Goal: Task Accomplishment & Management: Manage account settings

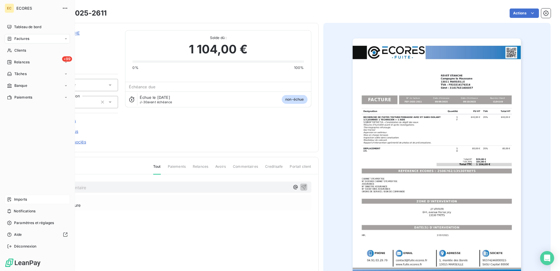
click at [28, 201] on div "Imports" at bounding box center [37, 198] width 65 height 9
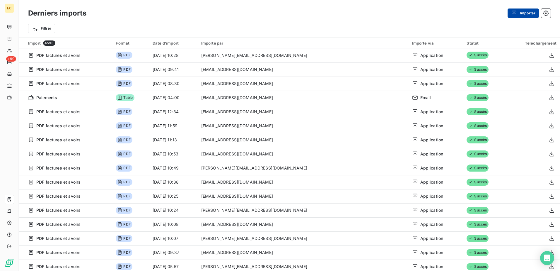
click at [514, 13] on icon "button" at bounding box center [514, 13] width 6 height 6
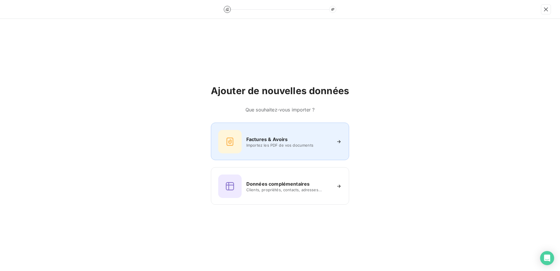
click at [263, 141] on h6 "Factures & Avoirs" at bounding box center [267, 139] width 42 height 7
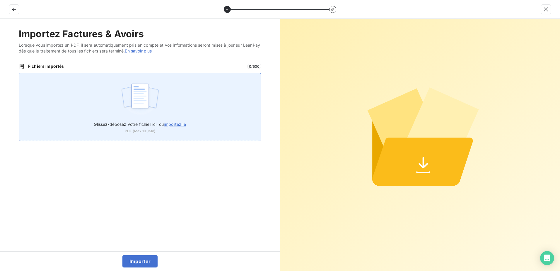
click at [217, 116] on div "Glissez-déposez votre fichier ici, ou importez le PDF (Max 100Mo)" at bounding box center [140, 107] width 242 height 68
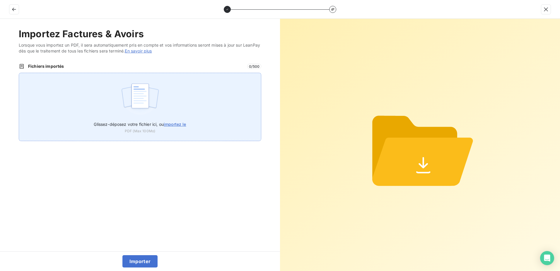
type input "C:\fakepath\FEF-2025-2613.pdf"
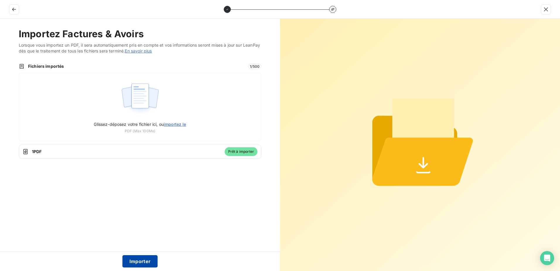
click at [138, 260] on button "Importer" at bounding box center [139, 261] width 35 height 12
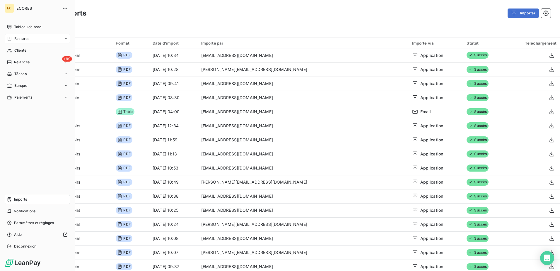
click at [25, 38] on span "Factures" at bounding box center [21, 38] width 15 height 5
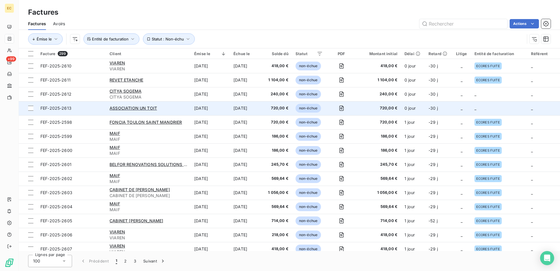
click at [440, 107] on td "-30 j" at bounding box center [438, 108] width 27 height 14
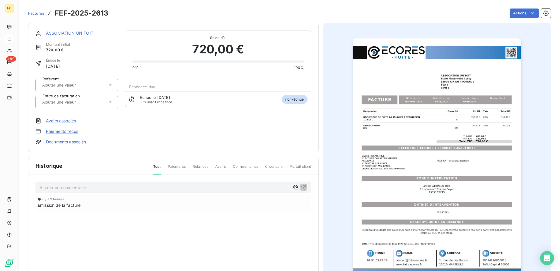
click at [63, 141] on link "Documents associés" at bounding box center [66, 142] width 40 height 6
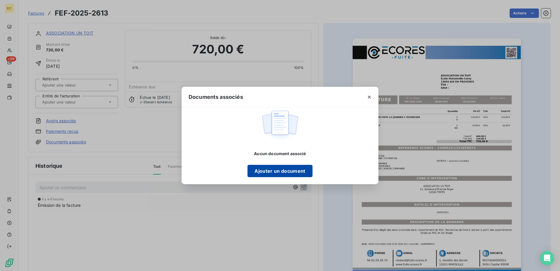
click at [302, 167] on button "Ajouter un document" at bounding box center [279, 171] width 65 height 12
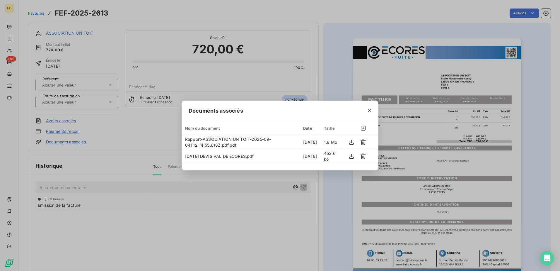
click at [183, 212] on div "Documents associés Nom du document Date Taille Rapport-ASSOCIATION UN TOIT-2025…" at bounding box center [280, 135] width 560 height 271
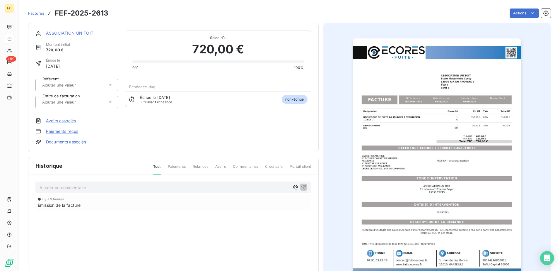
click at [67, 99] on input "text" at bounding box center [71, 101] width 59 height 5
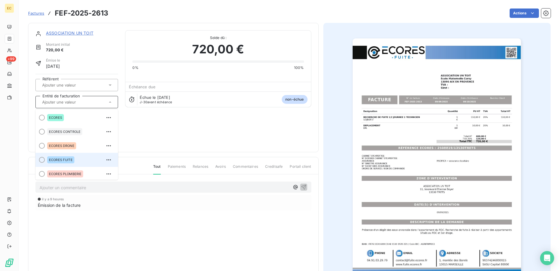
click at [75, 157] on div "ECORES FUITE" at bounding box center [80, 159] width 66 height 9
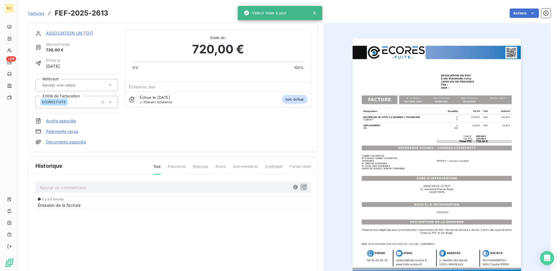
click at [67, 33] on link "ASSOCIATION UN TOIT" at bounding box center [69, 32] width 47 height 5
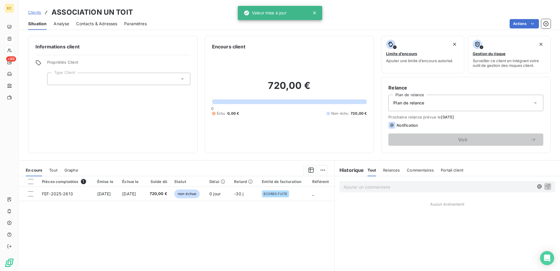
click at [88, 82] on div at bounding box center [118, 79] width 143 height 12
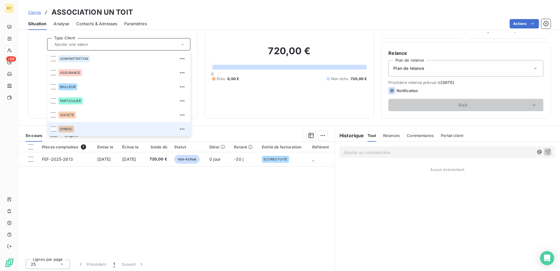
scroll to position [36, 0]
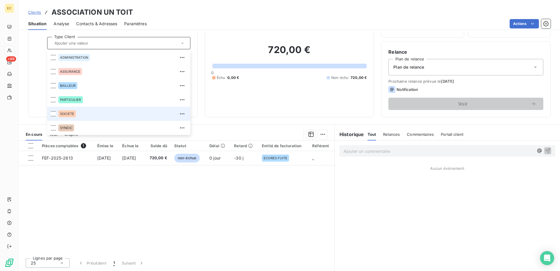
click at [93, 116] on div "SOCIETE" at bounding box center [122, 113] width 129 height 9
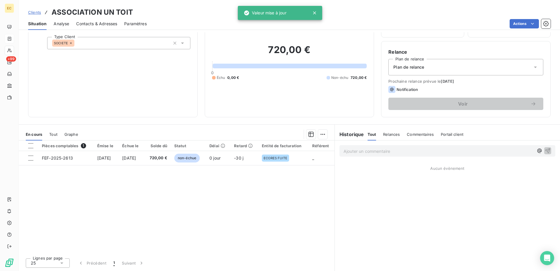
click at [403, 65] on span "Plan de relance" at bounding box center [408, 67] width 31 height 6
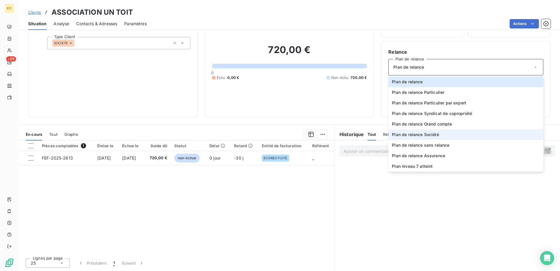
click at [418, 131] on li "Plan de relance Société" at bounding box center [465, 134] width 155 height 11
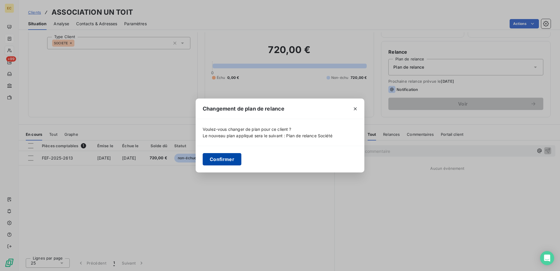
click at [229, 156] on button "Confirmer" at bounding box center [222, 159] width 39 height 12
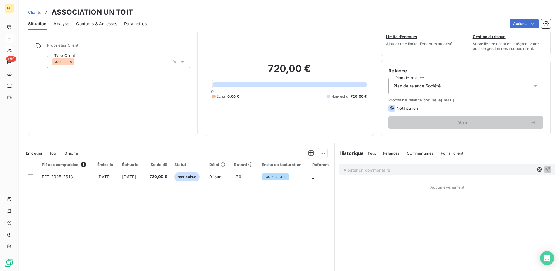
scroll to position [0, 0]
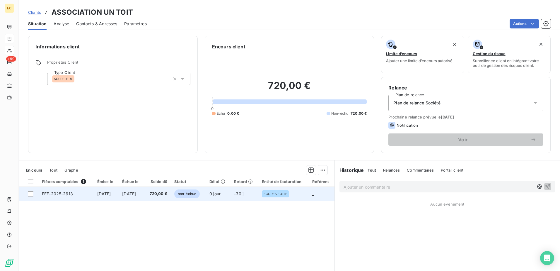
click at [117, 198] on td "[DATE]" at bounding box center [106, 193] width 25 height 14
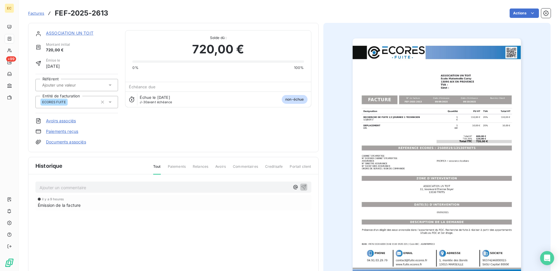
click at [78, 142] on link "Documents associés" at bounding box center [66, 142] width 40 height 6
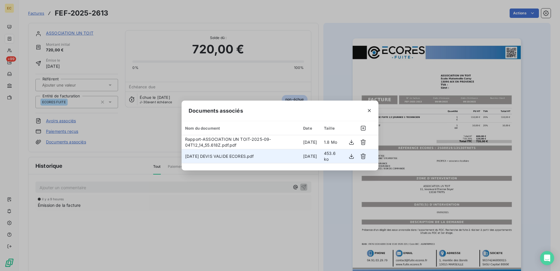
click at [249, 159] on td "[DATE] DEVIS VALIDE ECORES.pdf" at bounding box center [241, 156] width 118 height 14
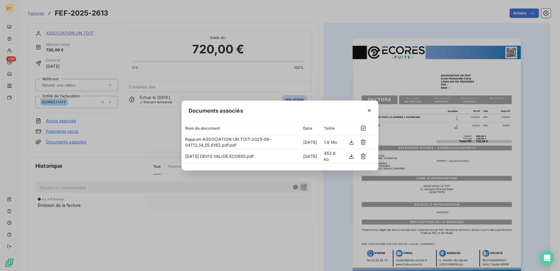
click at [156, 135] on div "Documents associés Nom du document Date Taille Rapport-ASSOCIATION UN TOIT-2025…" at bounding box center [280, 135] width 560 height 271
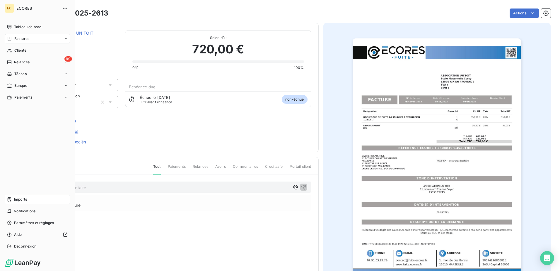
click at [19, 197] on span "Imports" at bounding box center [20, 198] width 13 height 5
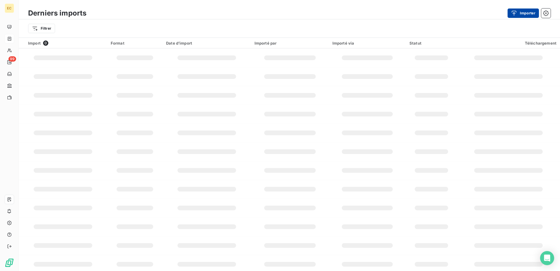
click at [523, 13] on button "Importer" at bounding box center [522, 12] width 31 height 9
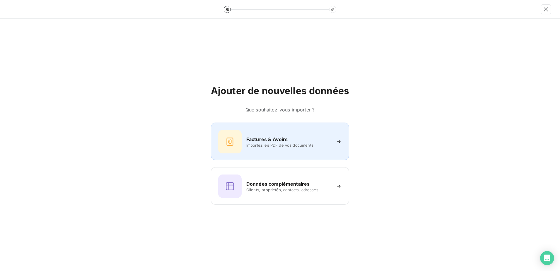
click at [267, 134] on div "Factures & Avoirs Importez les PDF de vos documents" at bounding box center [280, 141] width 124 height 23
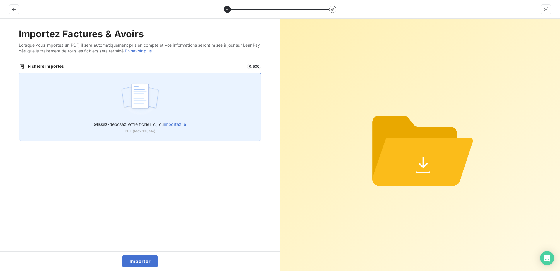
click at [173, 124] on span "importez le" at bounding box center [175, 123] width 23 height 5
click at [19, 73] on input "Glissez-déposez votre fichier ici, ou importez le" at bounding box center [19, 73] width 0 height 0
click at [168, 121] on label "Glissez-déposez votre fichier ici, ou importez le" at bounding box center [140, 122] width 92 height 11
click at [19, 73] on input "Glissez-déposez votre fichier ici, ou importez le" at bounding box center [19, 73] width 0 height 0
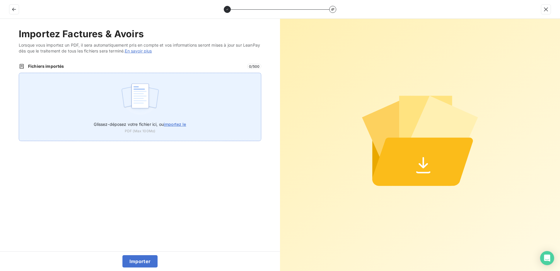
type input "C:\fakepath\FEF-2025-2614.pdf"
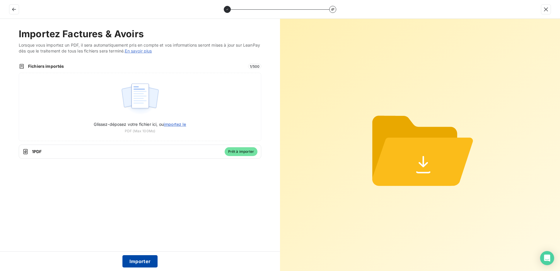
click at [143, 259] on button "Importer" at bounding box center [139, 261] width 35 height 12
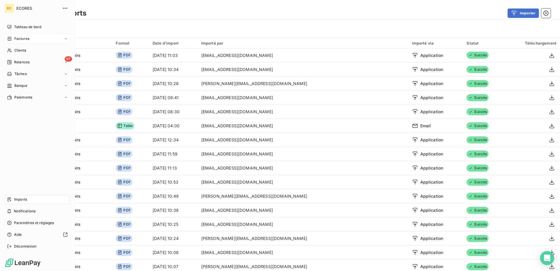
click at [20, 40] on span "Factures" at bounding box center [21, 38] width 15 height 5
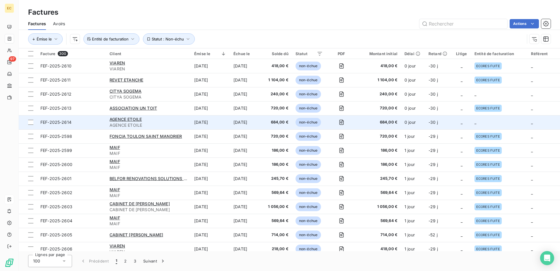
click at [453, 124] on td "_" at bounding box center [461, 122] width 19 height 14
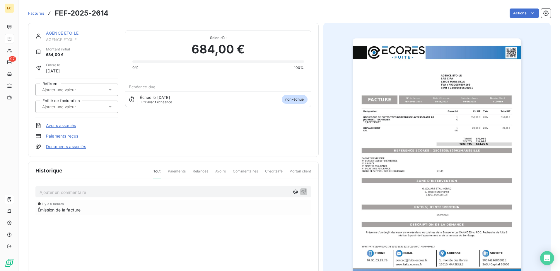
click at [70, 146] on link "Documents associés" at bounding box center [66, 146] width 40 height 6
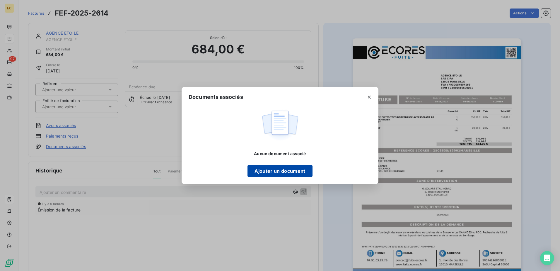
click at [283, 168] on button "Ajouter un document" at bounding box center [279, 171] width 65 height 12
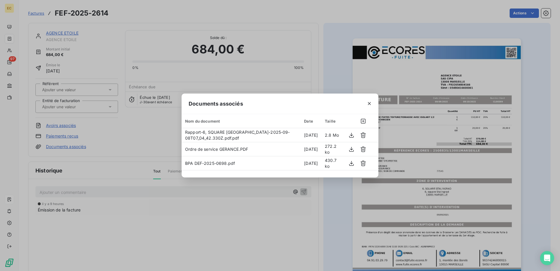
click at [117, 122] on div "Documents associés Nom du document Date Taille Rapport-6, SQUARE [GEOGRAPHIC_DA…" at bounding box center [280, 135] width 560 height 271
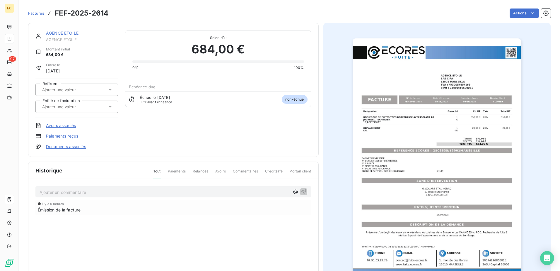
click at [92, 103] on div at bounding box center [73, 107] width 67 height 8
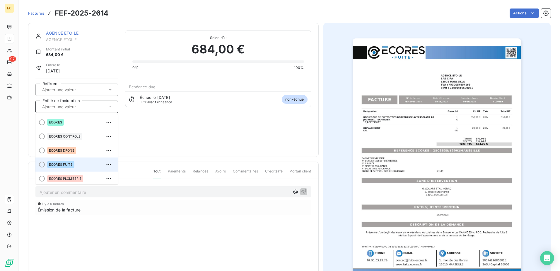
click at [81, 160] on div "ECORES FUITE" at bounding box center [80, 164] width 66 height 9
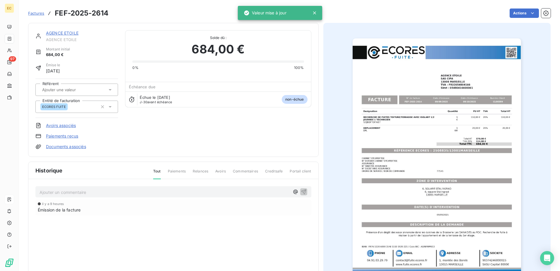
click at [74, 32] on link "AGENCE ETOILE" at bounding box center [62, 32] width 32 height 5
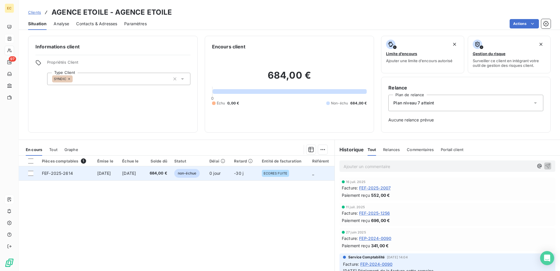
click at [117, 178] on td "[DATE]" at bounding box center [106, 173] width 25 height 14
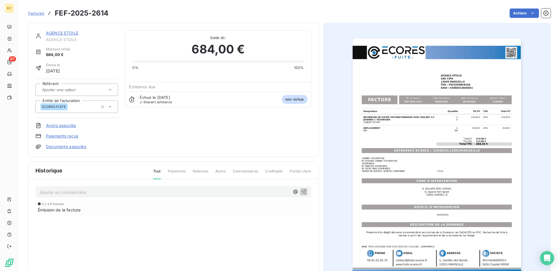
click at [65, 34] on link "AGENCE ETOILE" at bounding box center [62, 32] width 32 height 5
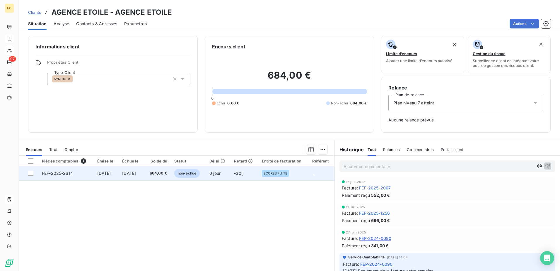
click at [111, 174] on span "[DATE]" at bounding box center [104, 172] width 14 height 5
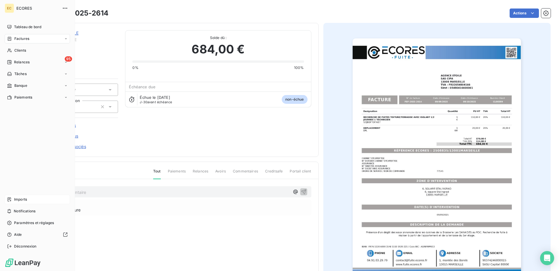
click at [16, 200] on span "Imports" at bounding box center [20, 198] width 13 height 5
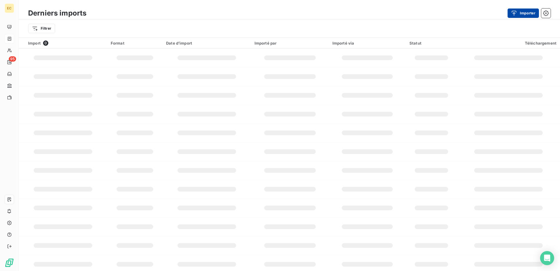
click at [515, 14] on icon "button" at bounding box center [514, 13] width 6 height 6
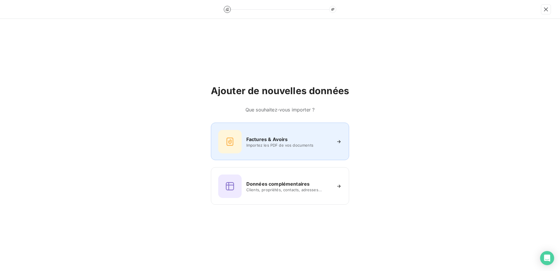
click at [273, 141] on h6 "Factures & Avoirs" at bounding box center [267, 139] width 42 height 7
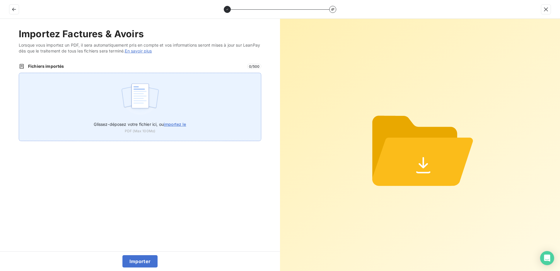
click at [180, 126] on span "importez le" at bounding box center [175, 123] width 23 height 5
click at [19, 73] on input "Glissez-déposez votre fichier ici, ou importez le" at bounding box center [19, 73] width 0 height 0
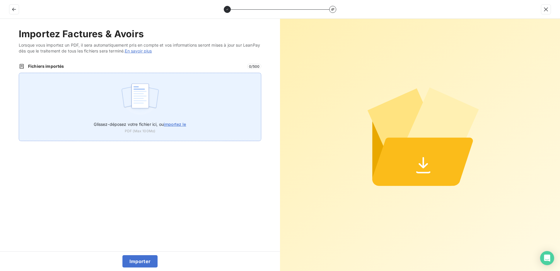
type input "C:\fakepath\FEF-2025-2615.pdf"
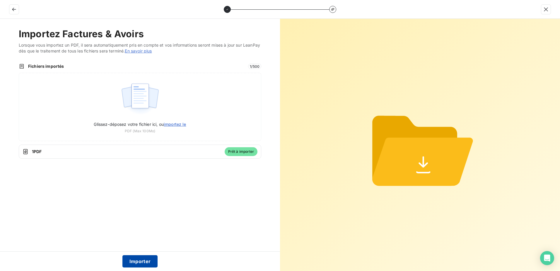
click at [139, 263] on button "Importer" at bounding box center [139, 261] width 35 height 12
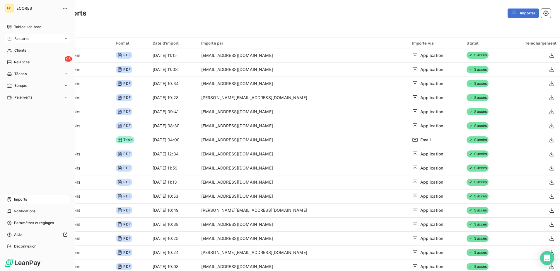
click at [33, 37] on div "Factures" at bounding box center [37, 38] width 65 height 9
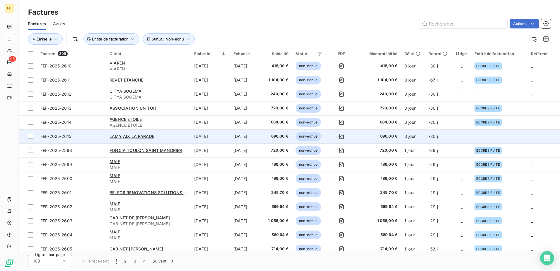
click at [389, 136] on span "696,00 €" at bounding box center [378, 136] width 37 height 6
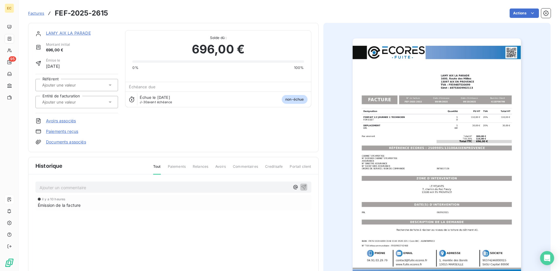
click at [77, 143] on link "Documents associés" at bounding box center [66, 142] width 40 height 6
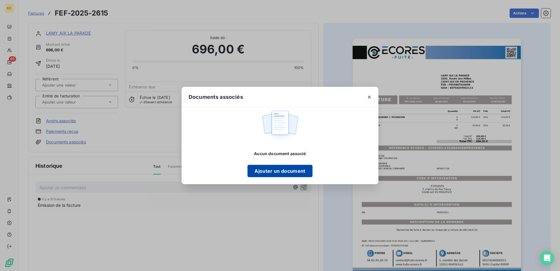
click at [285, 174] on button "Ajouter un document" at bounding box center [279, 171] width 65 height 12
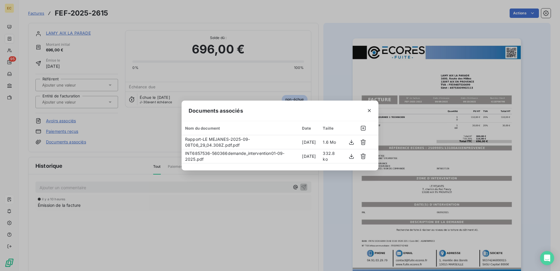
click at [154, 136] on div "Documents associés Nom du document Date Taille Rapport-LE MEJANES-2025-09-08T06…" at bounding box center [280, 135] width 560 height 271
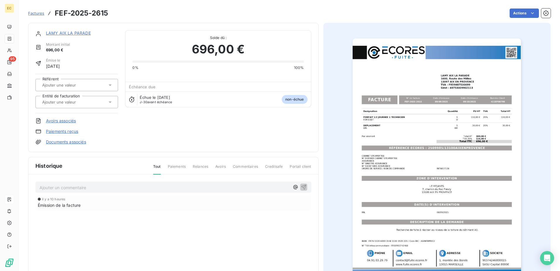
click at [55, 101] on input "text" at bounding box center [71, 101] width 59 height 5
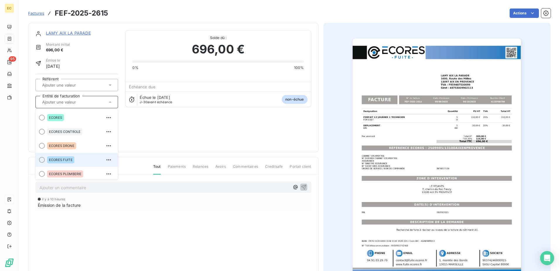
click at [57, 162] on div "ECORES FUITE" at bounding box center [60, 159] width 27 height 7
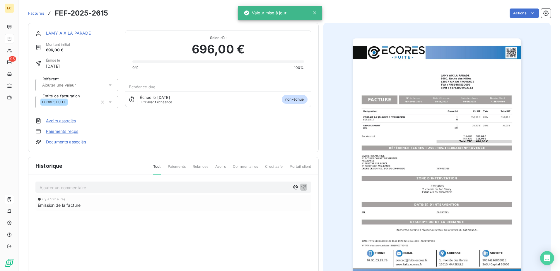
click at [69, 33] on link "LAMY AIX LA PARADE" at bounding box center [68, 32] width 45 height 5
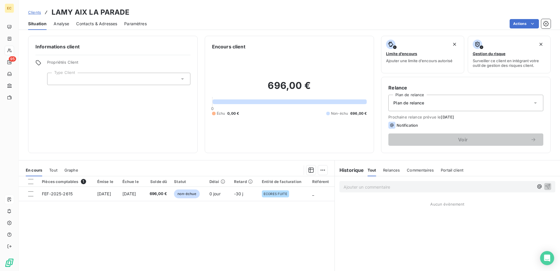
click at [110, 83] on div at bounding box center [118, 79] width 143 height 12
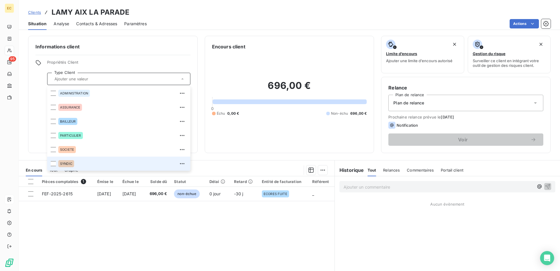
click at [108, 163] on div "SYNDIC" at bounding box center [122, 163] width 129 height 9
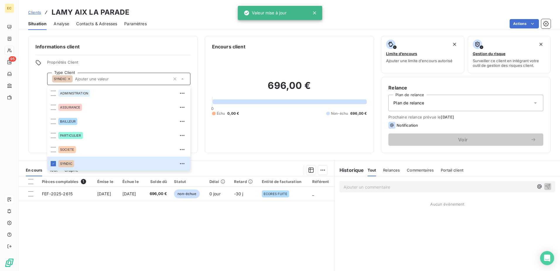
click at [440, 105] on div "Plan de relance" at bounding box center [465, 103] width 155 height 16
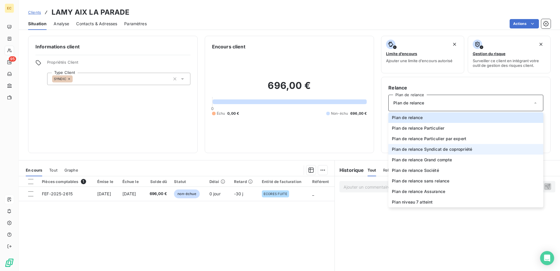
click at [439, 150] on span "Plan de relance Syndicat de copropriété" at bounding box center [432, 149] width 80 height 6
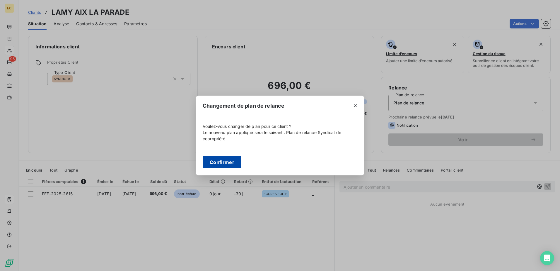
click at [231, 161] on button "Confirmer" at bounding box center [222, 162] width 39 height 12
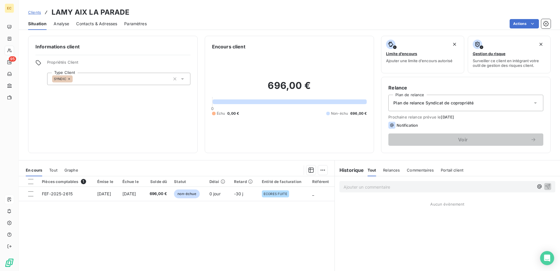
click at [95, 25] on span "Contacts & Adresses" at bounding box center [96, 24] width 41 height 6
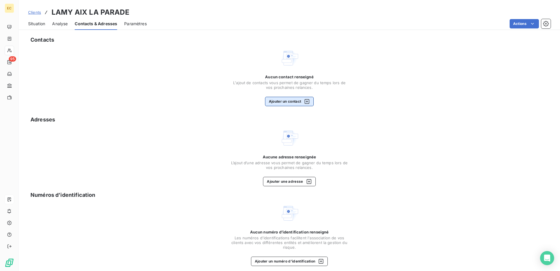
click at [285, 101] on button "Ajouter un contact" at bounding box center [289, 101] width 49 height 9
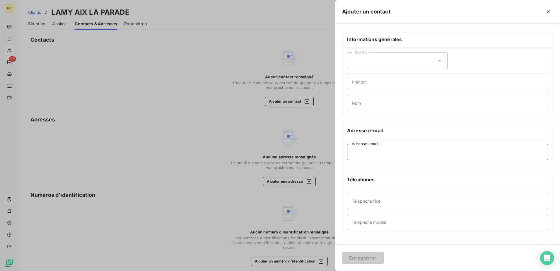
click at [358, 153] on input "Adresse email" at bounding box center [447, 151] width 201 height 16
paste input "[EMAIL_ADDRESS][DOMAIN_NAME]"
type input "[EMAIL_ADDRESS][DOMAIN_NAME]"
drag, startPoint x: 369, startPoint y: 255, endPoint x: 374, endPoint y: 254, distance: 5.0
click at [369, 255] on button "Enregistrer" at bounding box center [363, 257] width 42 height 12
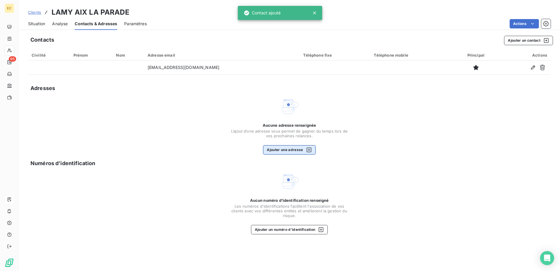
click at [291, 150] on button "Ajouter une adresse" at bounding box center [289, 149] width 52 height 9
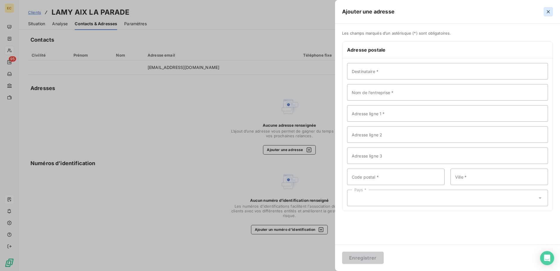
click at [548, 12] on icon "button" at bounding box center [548, 11] width 3 height 3
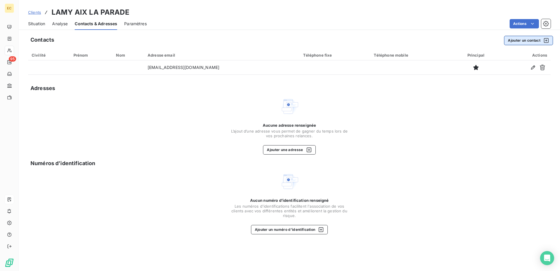
click at [519, 39] on button "Ajouter un contact" at bounding box center [528, 40] width 49 height 9
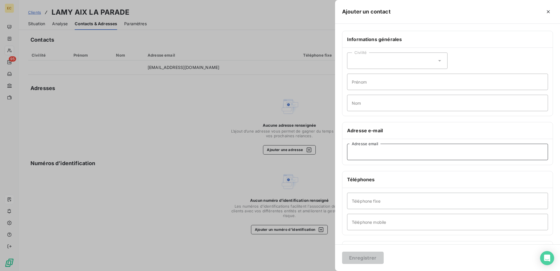
drag, startPoint x: 371, startPoint y: 150, endPoint x: 371, endPoint y: 154, distance: 3.2
click at [371, 150] on input "Adresse email" at bounding box center [447, 151] width 201 height 16
paste input "[EMAIL_ADDRESS][DOMAIN_NAME]"
type input "[EMAIL_ADDRESS][DOMAIN_NAME]"
click at [357, 253] on button "Enregistrer" at bounding box center [363, 257] width 42 height 12
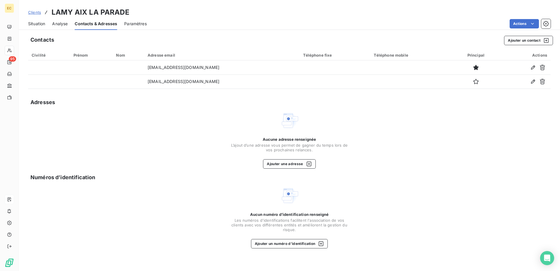
click at [60, 23] on span "Analyse" at bounding box center [60, 24] width 16 height 6
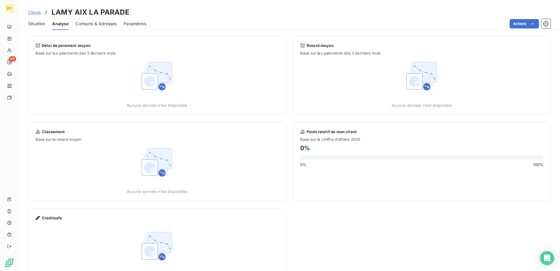
click at [38, 25] on span "Situation" at bounding box center [36, 24] width 17 height 6
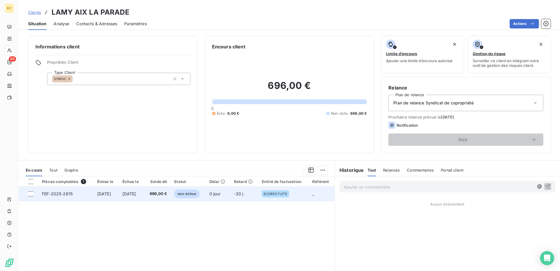
click at [136, 194] on span "[DATE]" at bounding box center [129, 193] width 14 height 5
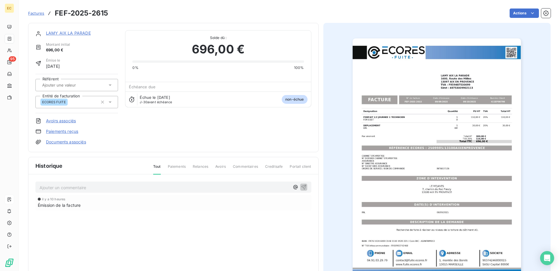
click at [71, 143] on link "Documents associés" at bounding box center [66, 142] width 40 height 6
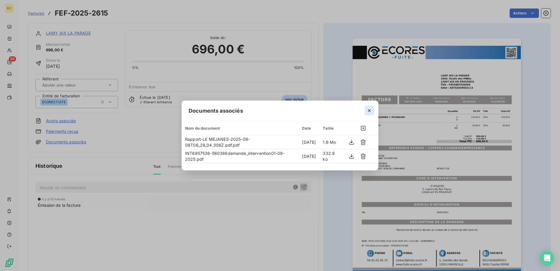
click at [370, 109] on icon "button" at bounding box center [369, 110] width 3 height 3
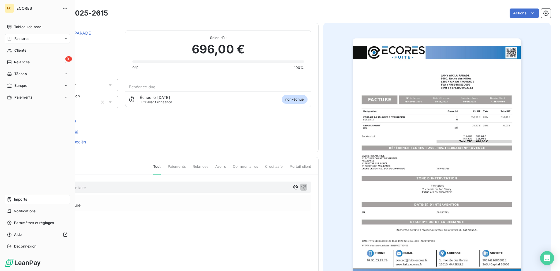
click at [15, 201] on span "Imports" at bounding box center [20, 198] width 13 height 5
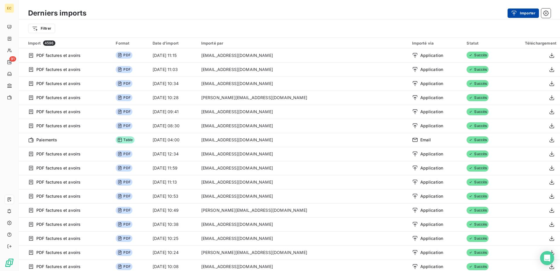
click at [534, 12] on button "Importer" at bounding box center [522, 12] width 31 height 9
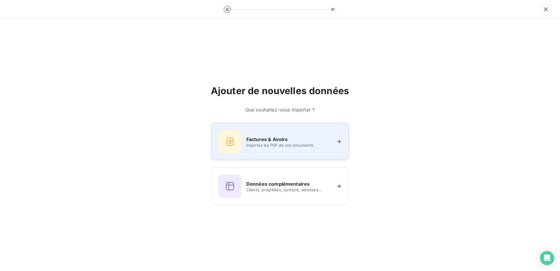
click at [262, 145] on span "Importez les PDF de vos documents" at bounding box center [288, 145] width 85 height 5
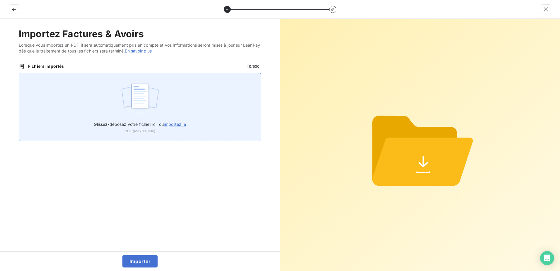
click at [169, 117] on div "Glissez-déposez votre fichier ici, ou importez le PDF (Max 100Mo)" at bounding box center [140, 107] width 242 height 68
type input "C:\fakepath\FEF-2025-2616.pdf"
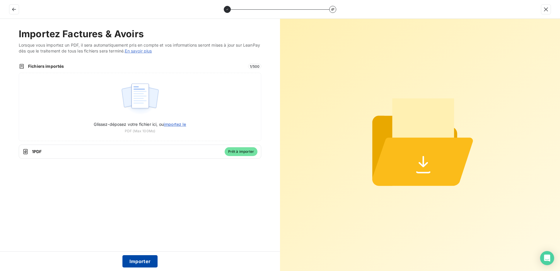
click at [148, 259] on button "Importer" at bounding box center [139, 261] width 35 height 12
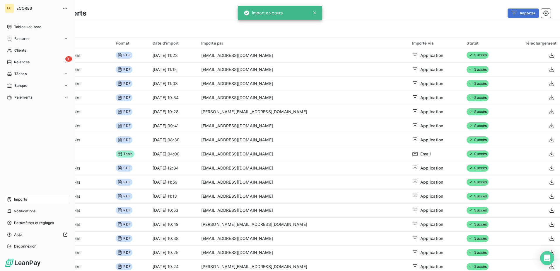
click at [21, 40] on span "Factures" at bounding box center [21, 38] width 15 height 5
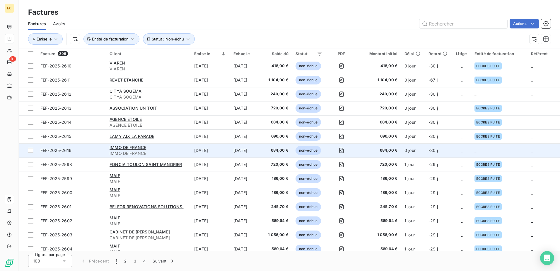
click at [492, 149] on td "_" at bounding box center [499, 150] width 57 height 14
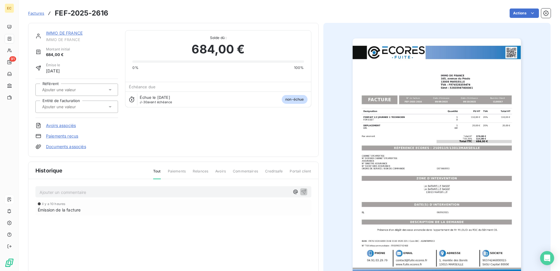
click at [75, 147] on link "Documents associés" at bounding box center [66, 146] width 40 height 6
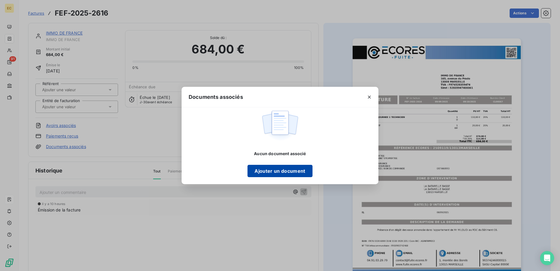
click at [285, 165] on button "Ajouter un document" at bounding box center [279, 171] width 65 height 12
click at [282, 171] on button "Ajouter un document" at bounding box center [279, 171] width 65 height 12
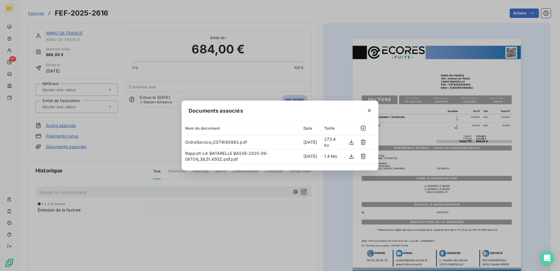
click at [215, 218] on div "Documents associés Nom du document Date Taille OrdreService_OSTW60993.pdf [DATE…" at bounding box center [280, 135] width 560 height 271
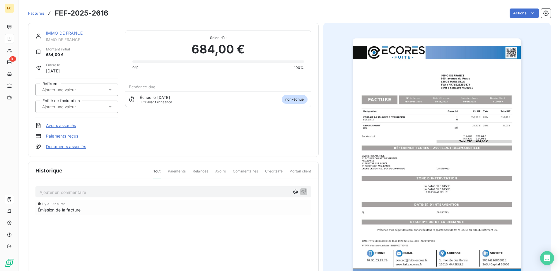
click at [75, 107] on input "text" at bounding box center [71, 106] width 59 height 5
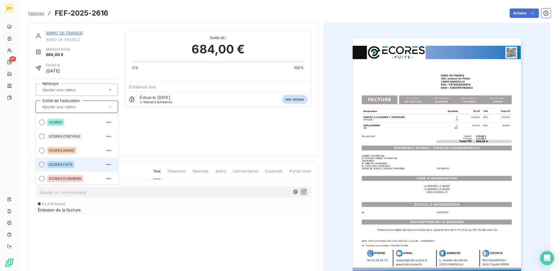
click at [68, 167] on div "ECORES FUITE" at bounding box center [60, 164] width 27 height 7
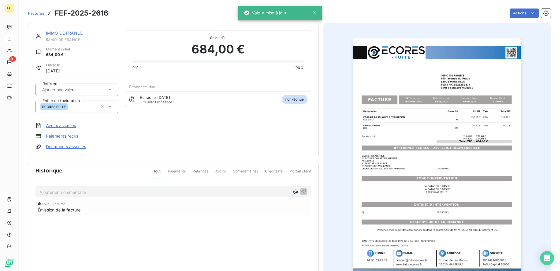
click at [138, 135] on div "IMMO DE FRANCE IMMO DE FRANCE Montant initial 684,00 € Émise le [DATE] Référent…" at bounding box center [173, 89] width 276 height 119
click at [70, 146] on link "Documents associés" at bounding box center [66, 146] width 40 height 6
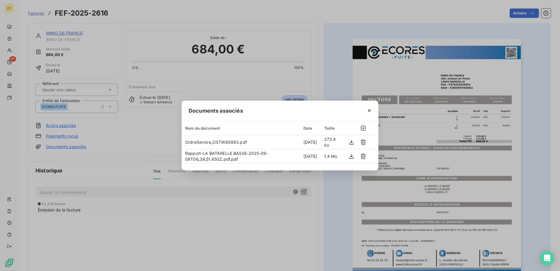
click at [221, 218] on div "Documents associés Nom du document Date Taille OrdreService_OSTW60993.pdf [DATE…" at bounding box center [280, 135] width 560 height 271
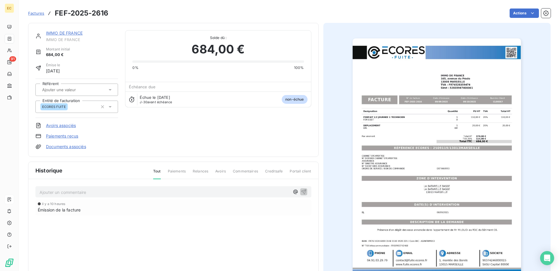
click at [64, 32] on link "IMMO DE FRANCE" at bounding box center [64, 32] width 37 height 5
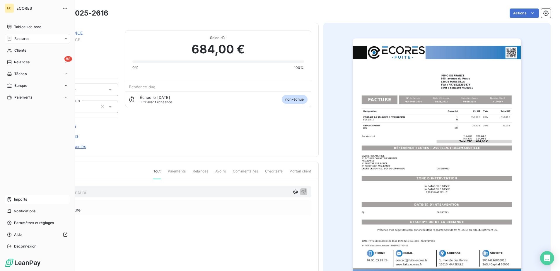
click at [25, 201] on span "Imports" at bounding box center [20, 198] width 13 height 5
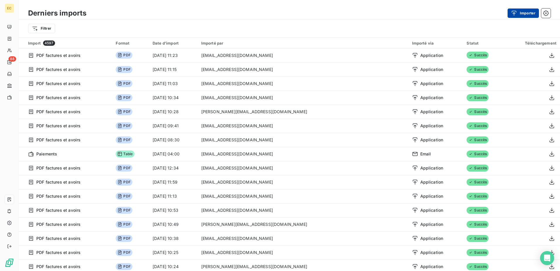
click at [527, 10] on button "Importer" at bounding box center [522, 12] width 31 height 9
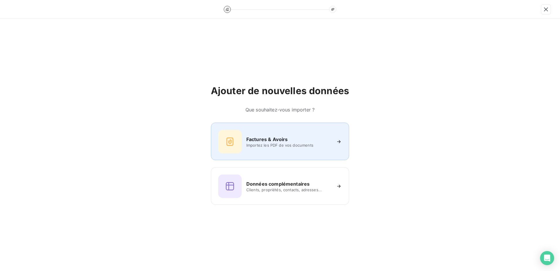
click at [313, 140] on div "Factures & Avoirs" at bounding box center [288, 139] width 85 height 7
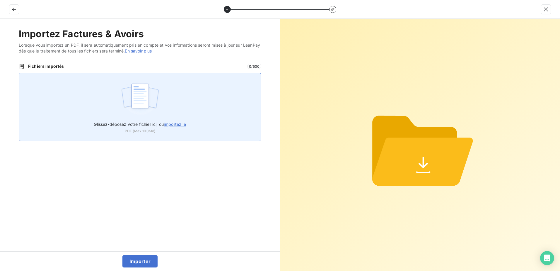
click at [177, 125] on span "importez le" at bounding box center [175, 123] width 23 height 5
click at [19, 73] on input "Glissez-déposez votre fichier ici, ou importez le" at bounding box center [19, 73] width 0 height 0
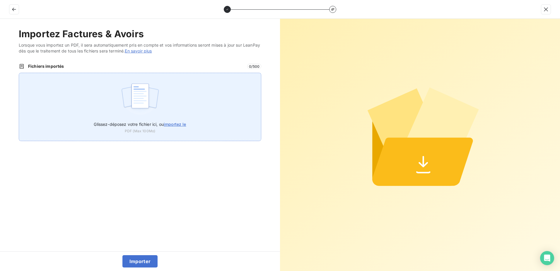
type input "C:\fakepath\FEF-2025-2617.pdf"
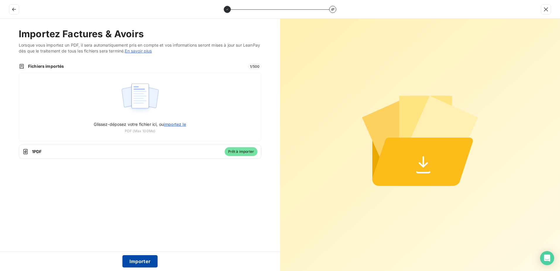
click at [146, 259] on button "Importer" at bounding box center [139, 261] width 35 height 12
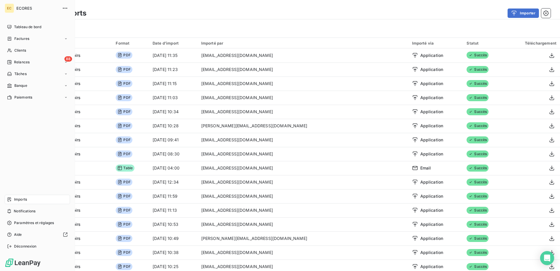
click at [20, 39] on span "Factures" at bounding box center [21, 38] width 15 height 5
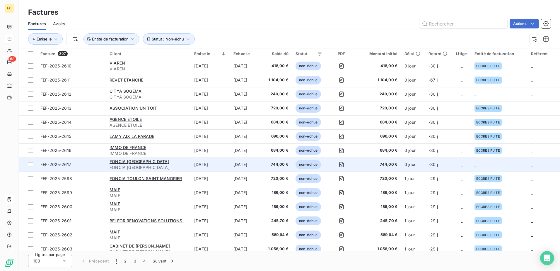
click at [373, 166] on span "744,00 €" at bounding box center [378, 164] width 37 height 6
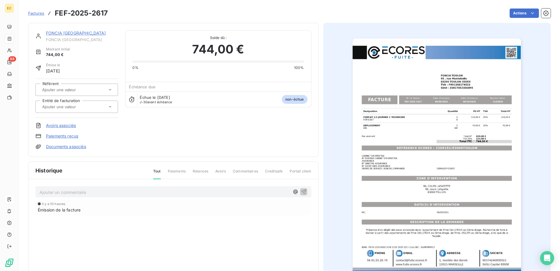
click at [67, 147] on link "Documents associés" at bounding box center [66, 146] width 40 height 6
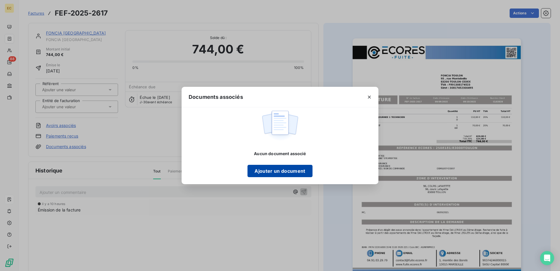
click at [285, 169] on button "Ajouter un document" at bounding box center [279, 171] width 65 height 12
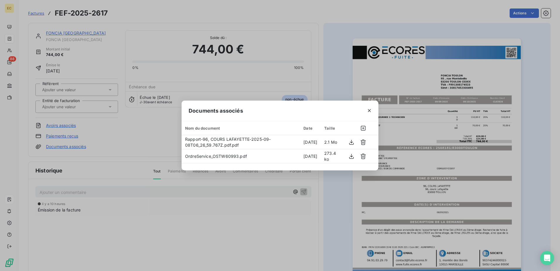
click at [81, 109] on div "Documents associés Nom du document Date Taille Rapport-96, [GEOGRAPHIC_DATA]-20…" at bounding box center [280, 135] width 560 height 271
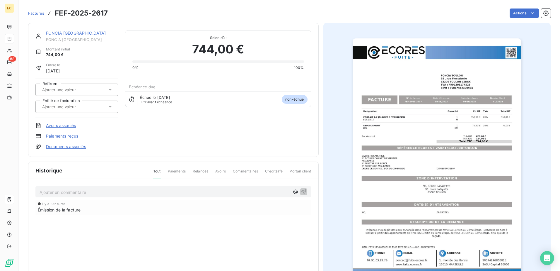
click at [81, 109] on div at bounding box center [73, 107] width 67 height 8
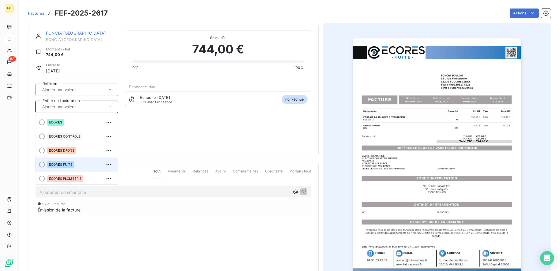
click at [73, 162] on div "ECORES FUITE" at bounding box center [60, 164] width 27 height 7
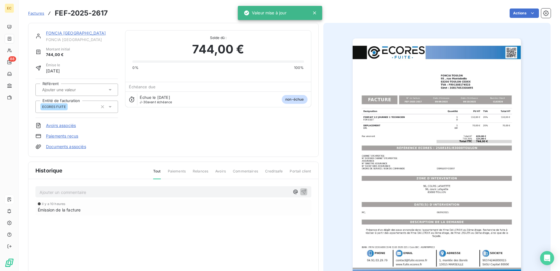
click at [58, 32] on link "FONCIA [GEOGRAPHIC_DATA]" at bounding box center [76, 32] width 60 height 5
click at [65, 147] on link "Documents associés" at bounding box center [66, 146] width 40 height 6
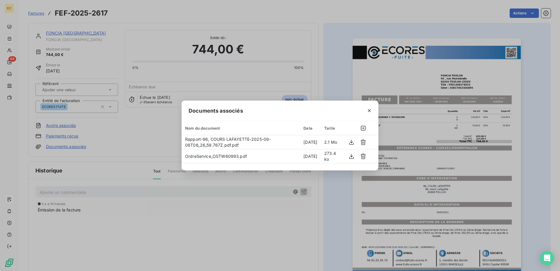
click at [183, 211] on div "Documents associés Nom du document Date Taille Rapport-96, [GEOGRAPHIC_DATA]-20…" at bounding box center [280, 135] width 560 height 271
